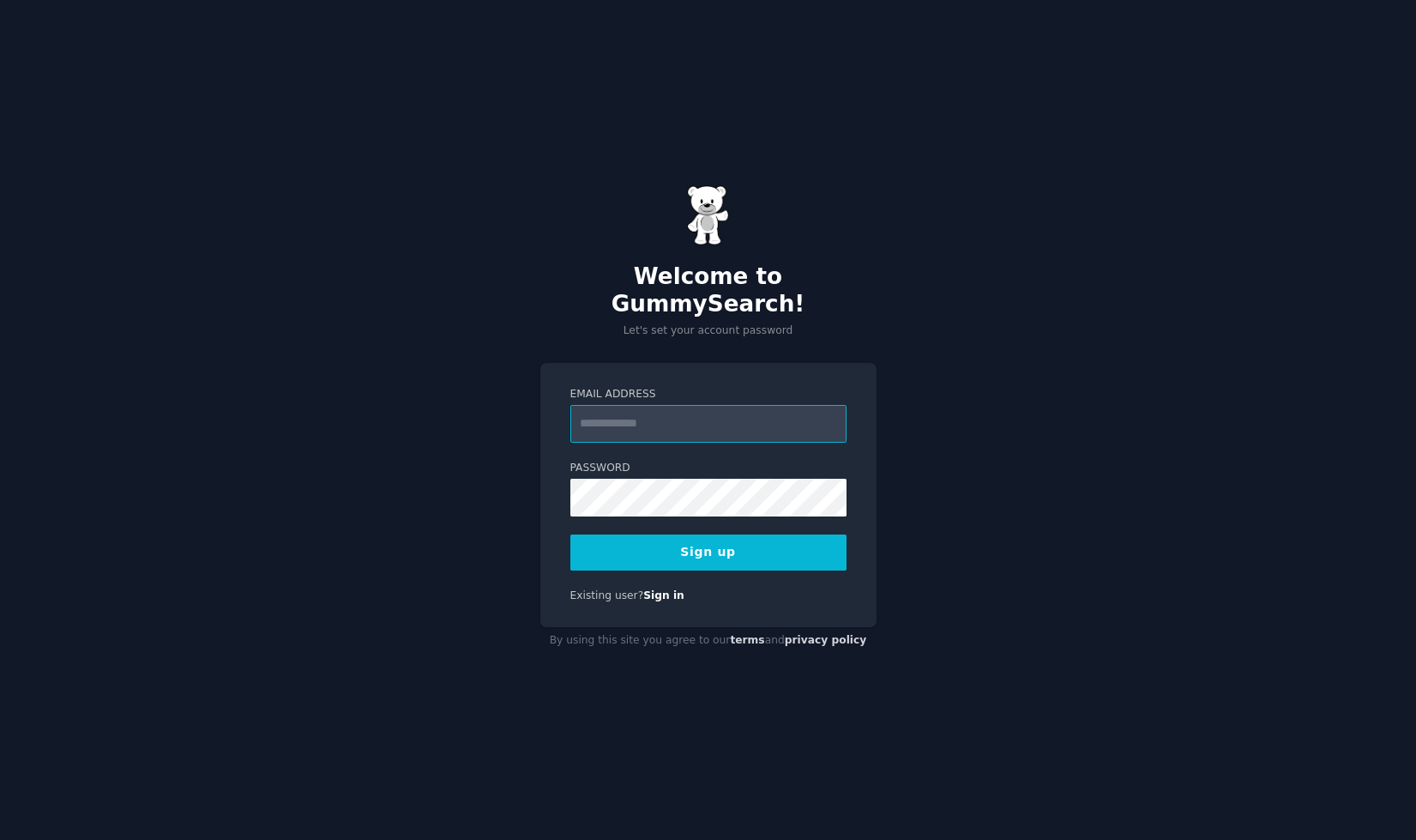
paste input "**********"
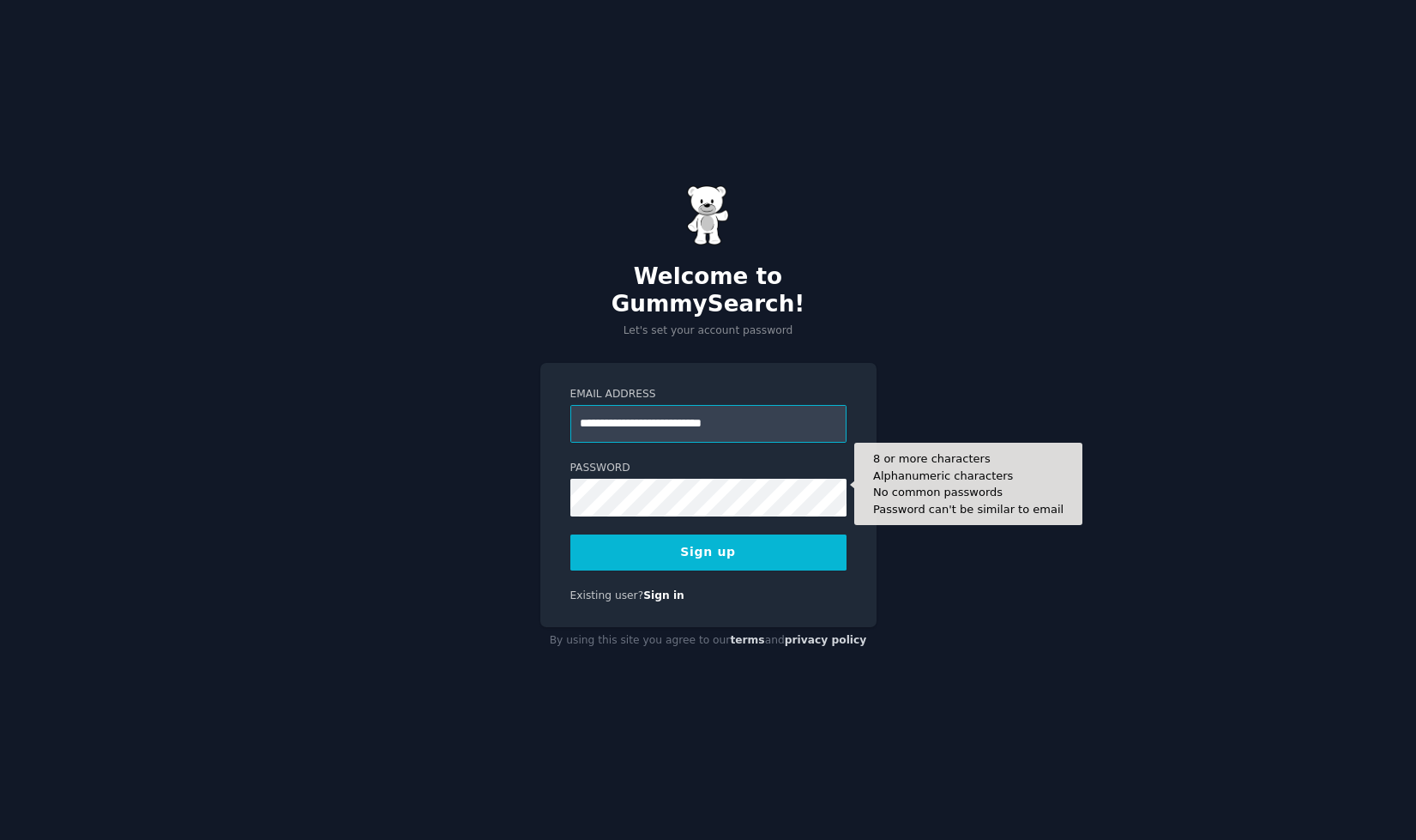
type input "**********"
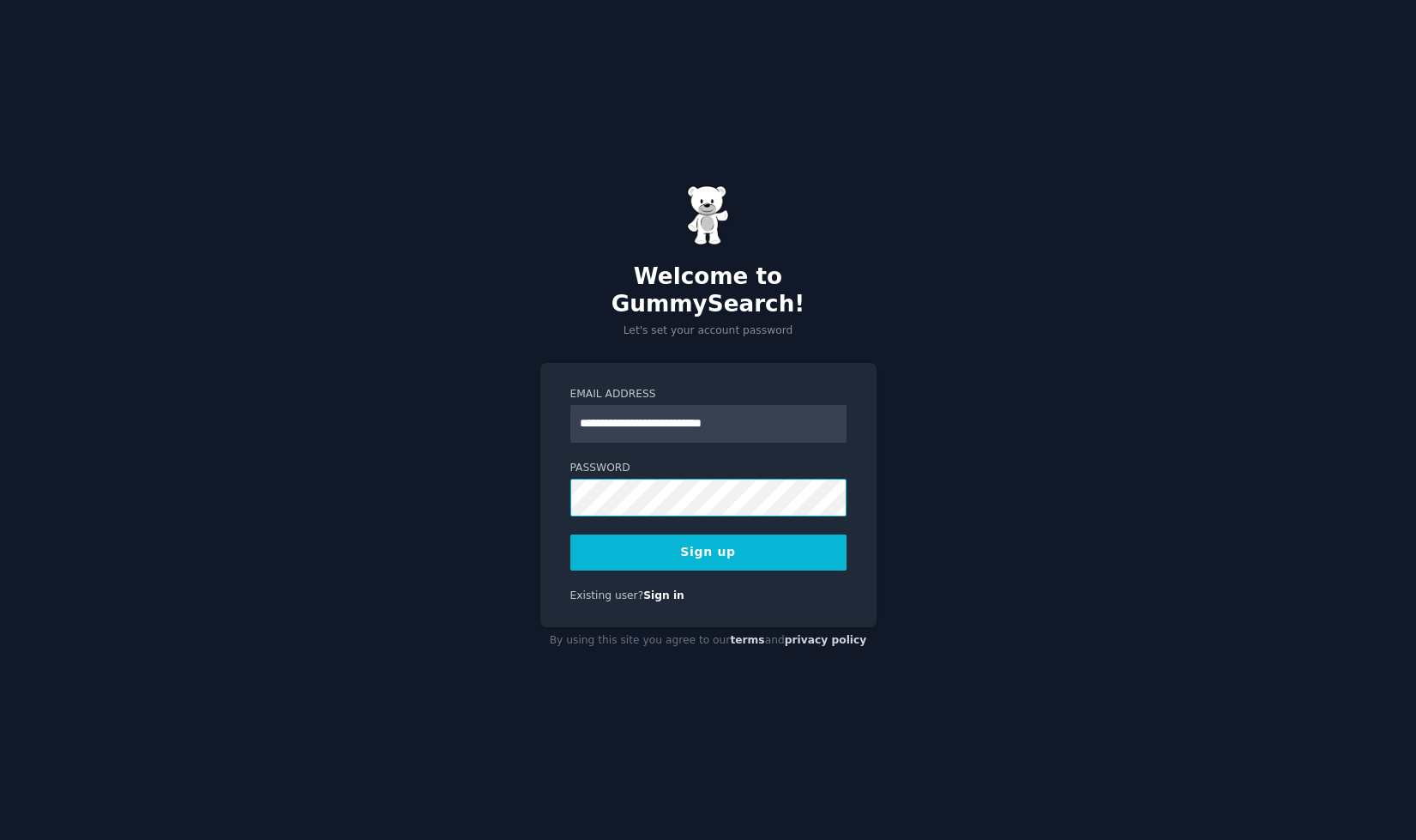
click at [0, 839] on com-1password-button at bounding box center [0, 840] width 0 height 0
click at [698, 548] on button "Sign up" at bounding box center [708, 552] width 276 height 36
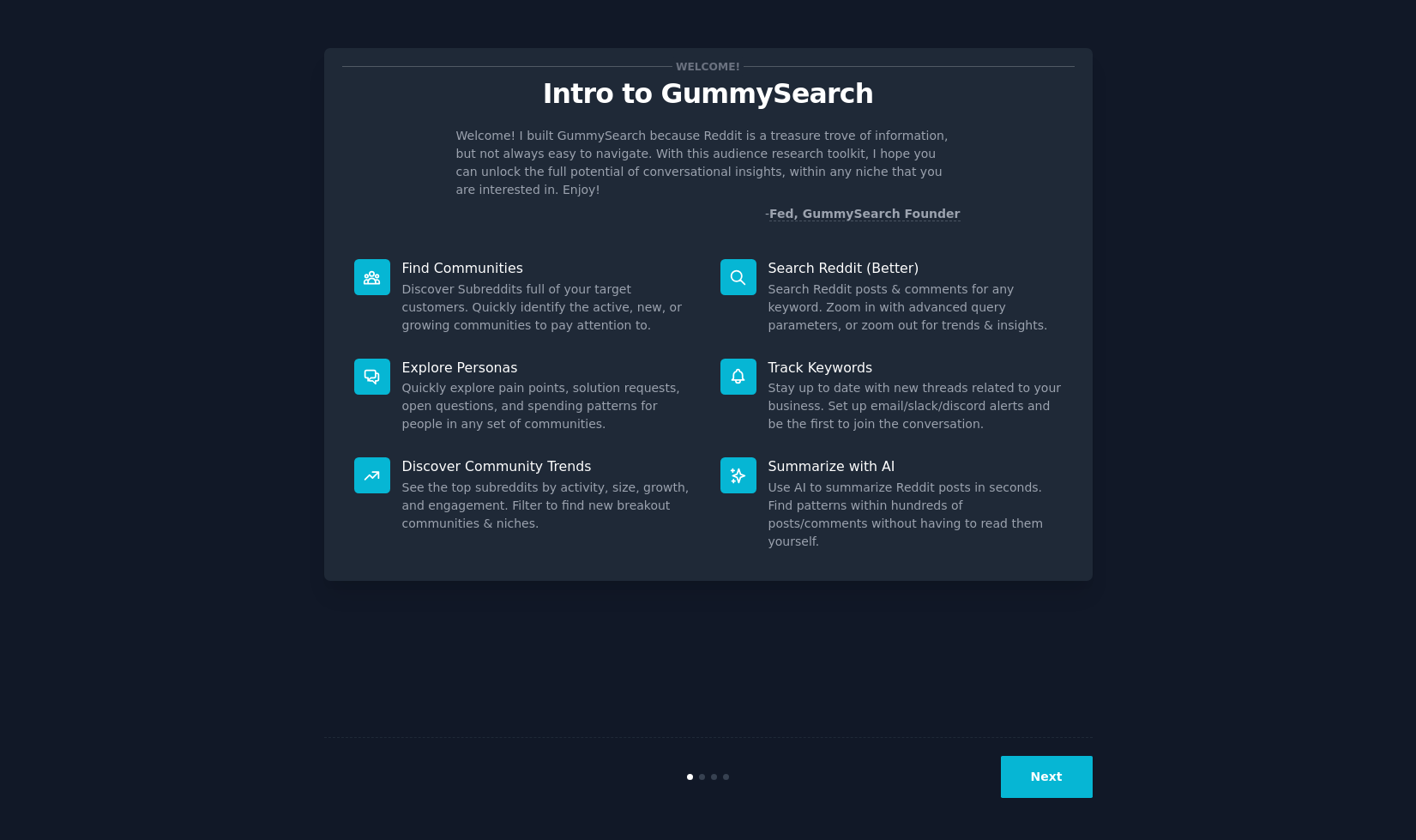
click at [1039, 783] on button "Next" at bounding box center [1046, 777] width 92 height 42
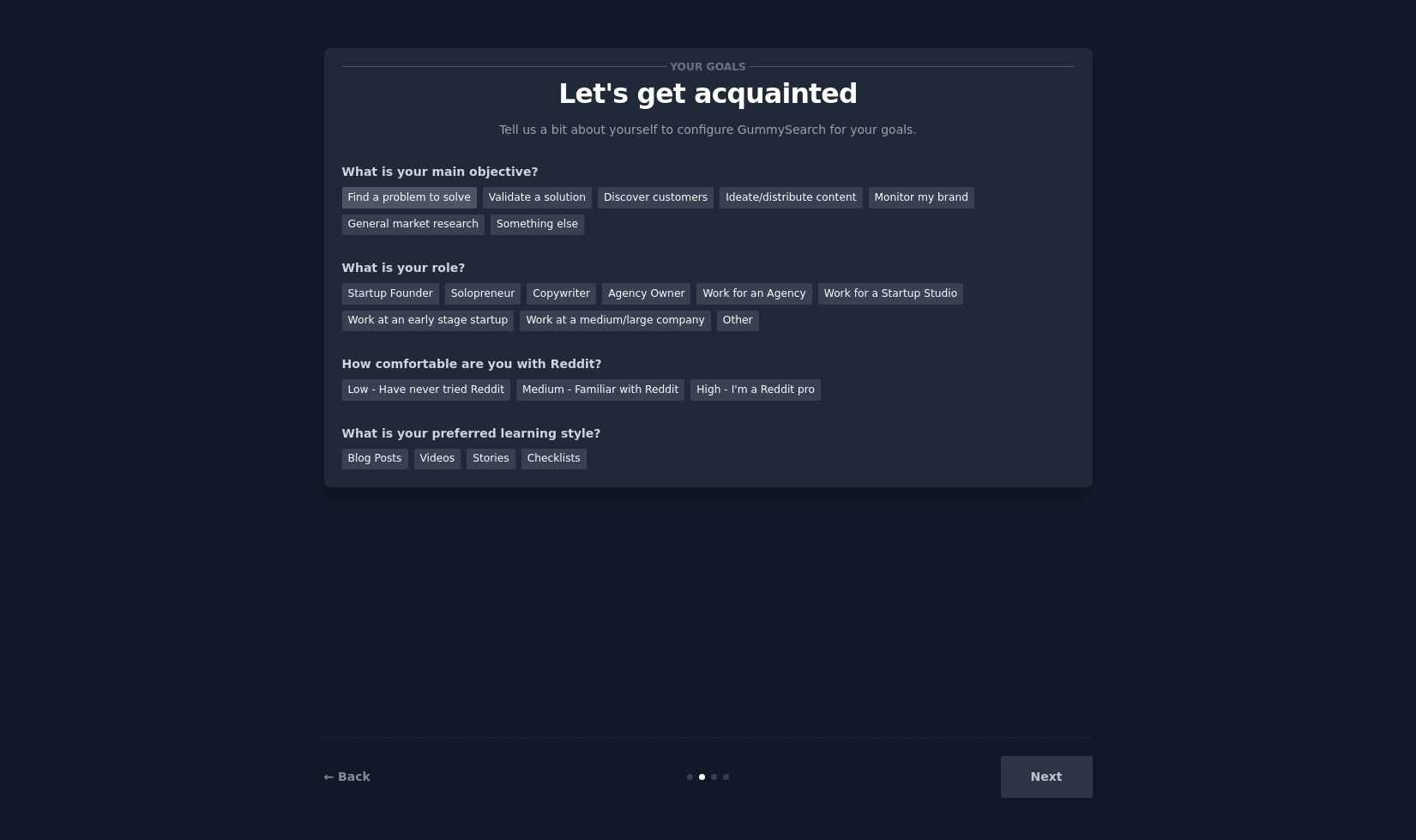
click at [452, 195] on div "Find a problem to solve" at bounding box center [409, 198] width 135 height 22
click at [519, 199] on div "Validate a solution" at bounding box center [537, 198] width 109 height 22
click at [424, 195] on div "Find a problem to solve" at bounding box center [409, 198] width 135 height 22
click at [500, 296] on div "Solopreneur" at bounding box center [483, 294] width 75 height 22
click at [645, 389] on div "Medium - Familiar with Reddit" at bounding box center [600, 390] width 168 height 22
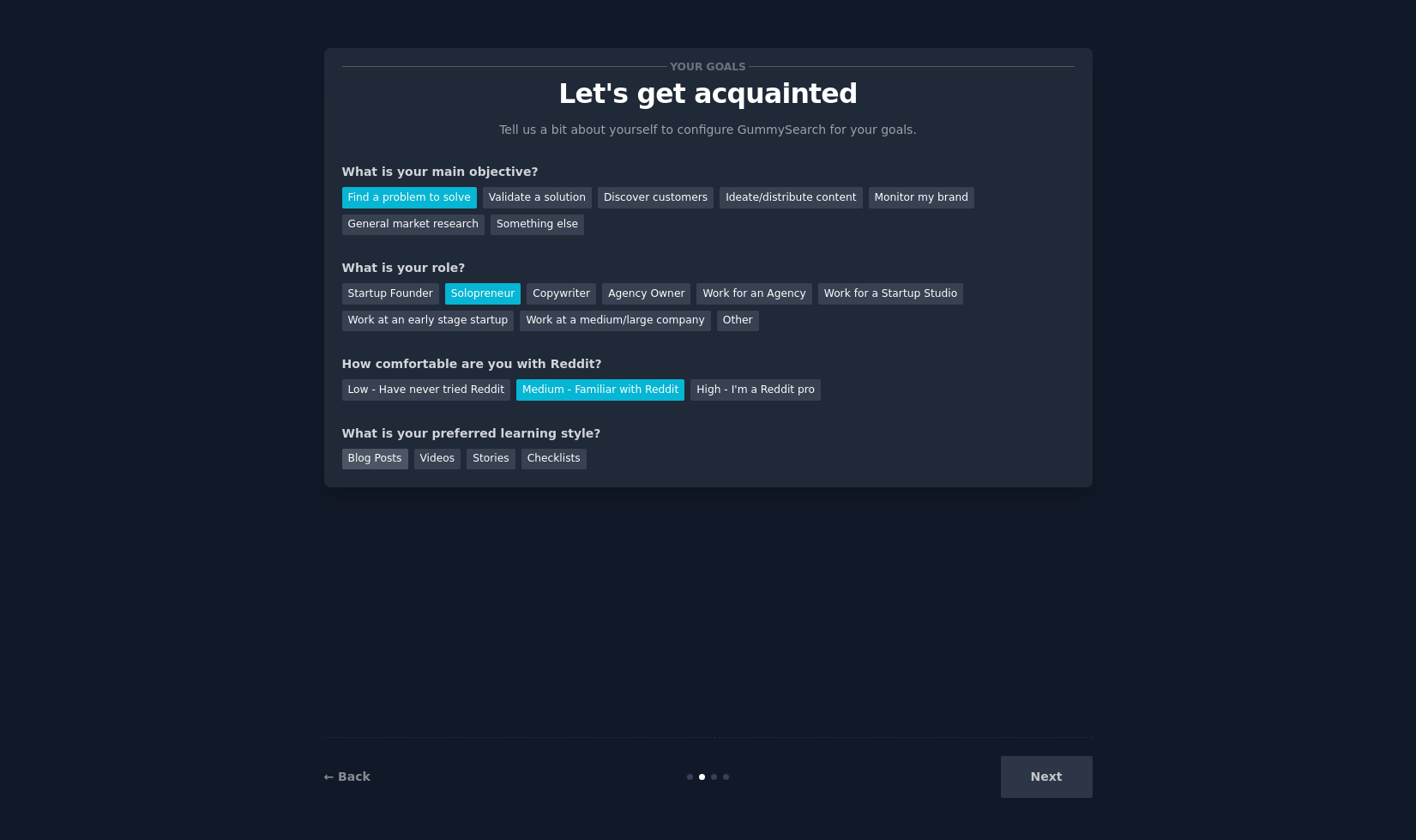
click at [386, 454] on div "Blog Posts" at bounding box center [375, 460] width 66 height 22
click at [1064, 791] on button "Next" at bounding box center [1046, 777] width 92 height 42
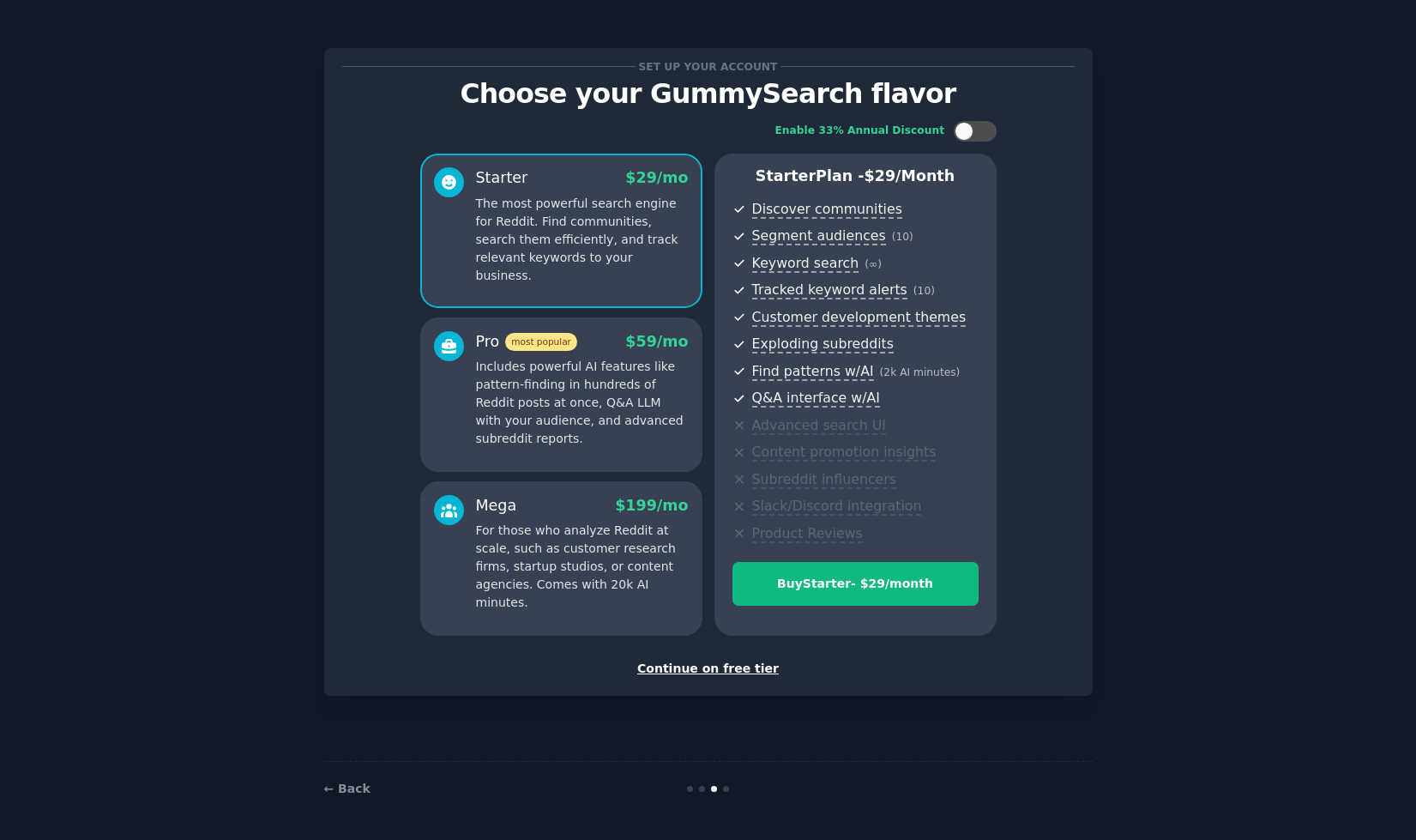
click at [712, 660] on div "Continue on free tier" at bounding box center [708, 669] width 732 height 18
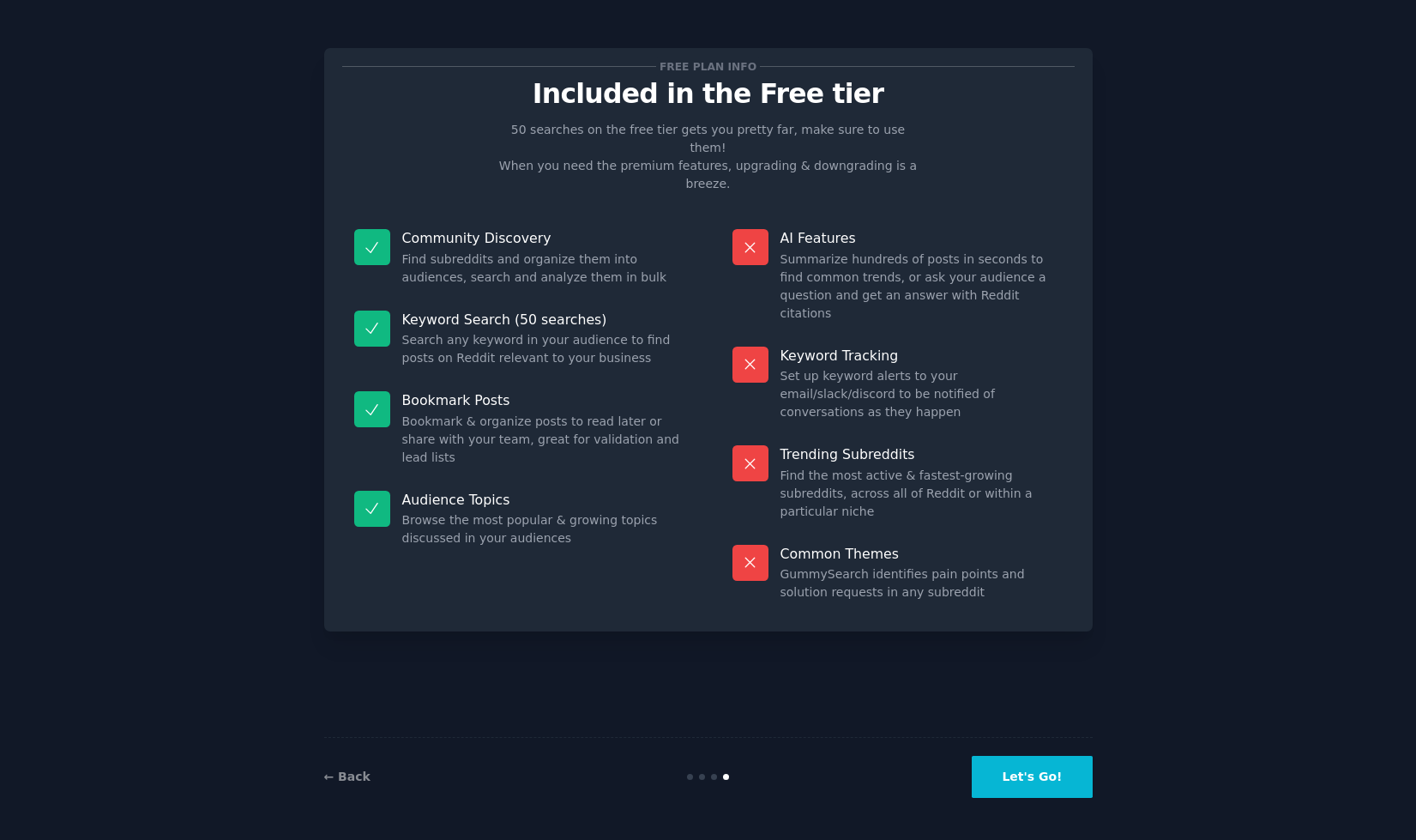
click at [1039, 771] on button "Let's Go!" at bounding box center [1032, 777] width 120 height 42
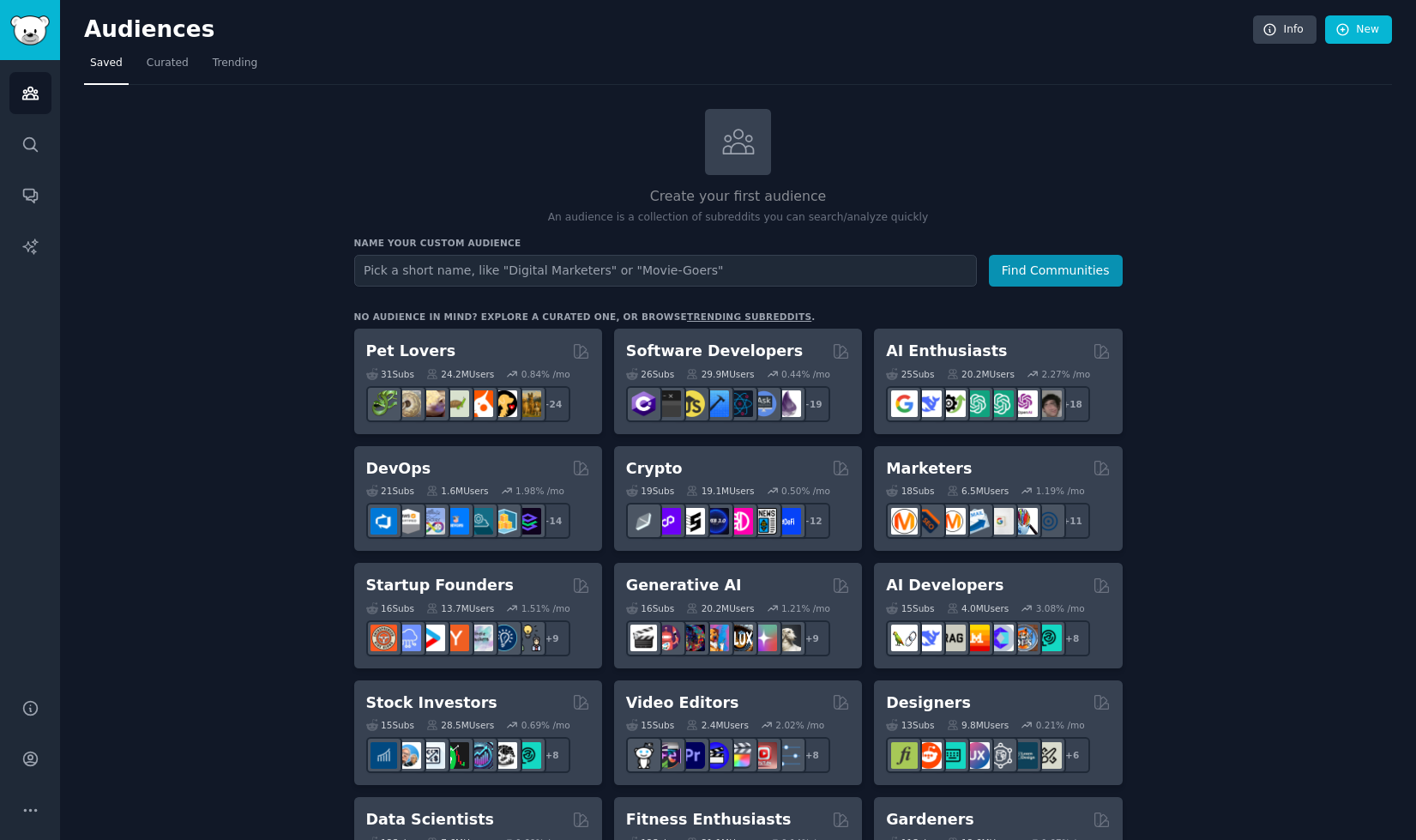
click at [647, 271] on input "text" at bounding box center [666, 270] width 623 height 32
type input "nil"
click at [1056, 268] on button "Find Communities" at bounding box center [1055, 270] width 134 height 32
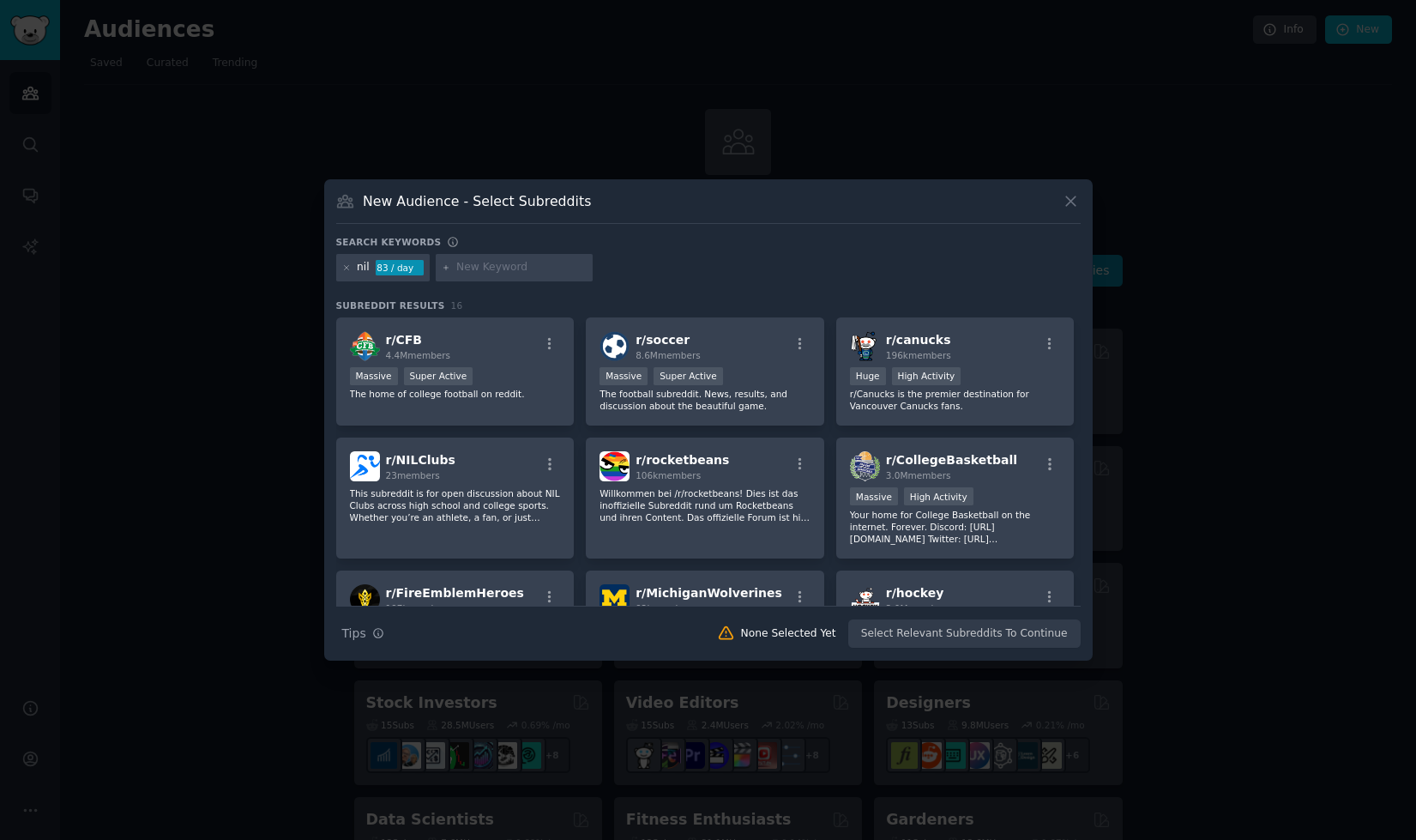
click at [1070, 201] on icon at bounding box center [1071, 202] width 10 height 10
